Goal: Transaction & Acquisition: Purchase product/service

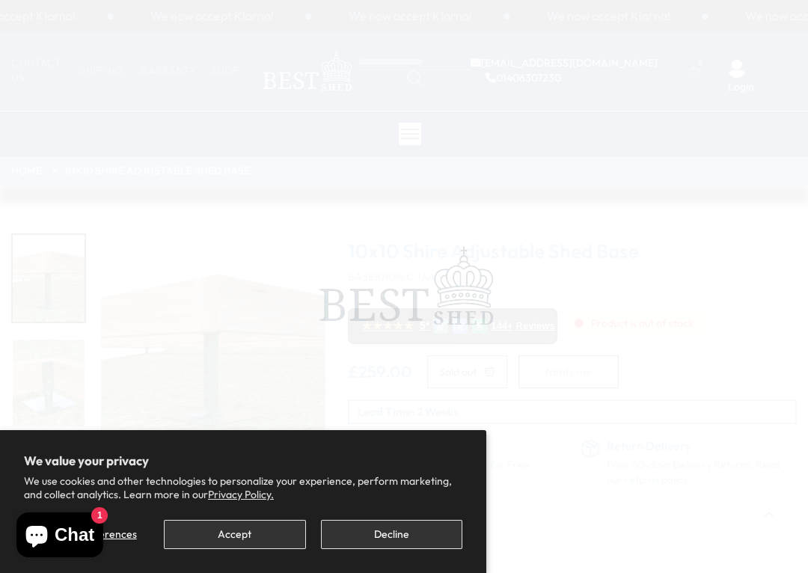
click at [793, 2] on span at bounding box center [404, 286] width 808 height 573
